Goal: Check status: Check status

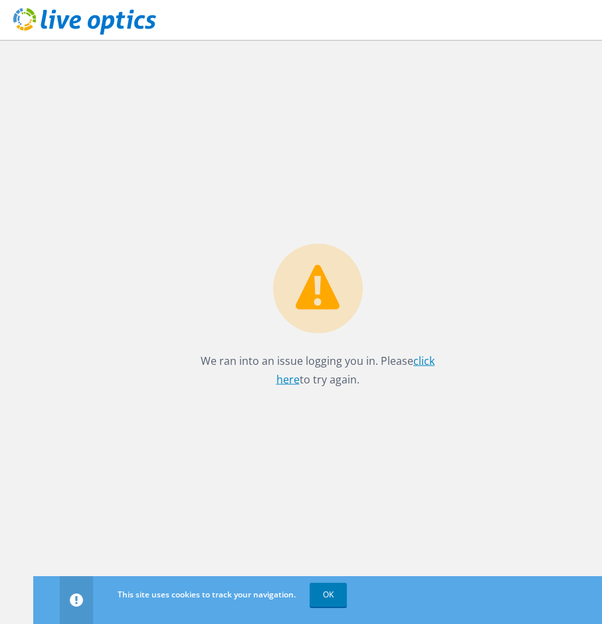
click at [425, 365] on link "click here" at bounding box center [355, 369] width 159 height 33
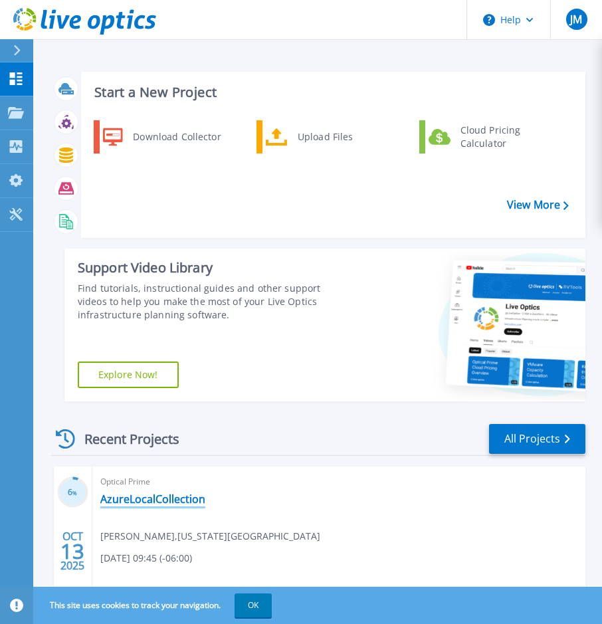
click at [156, 501] on link "AzureLocalCollection" at bounding box center [152, 498] width 105 height 13
